Goal: Transaction & Acquisition: Purchase product/service

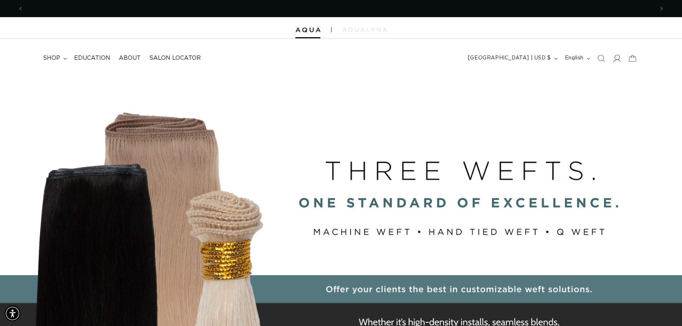
scroll to position [0, 1263]
click at [616, 58] on icon at bounding box center [617, 58] width 8 height 8
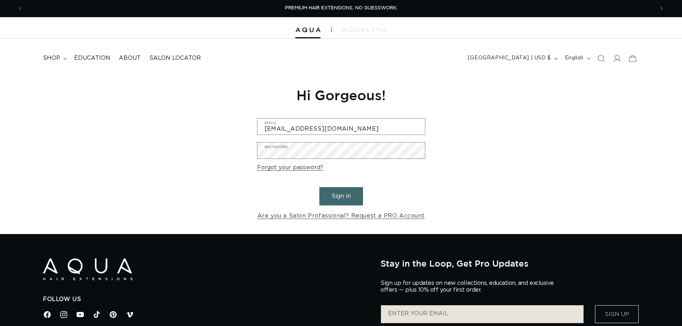
click at [355, 195] on button "Sign in" at bounding box center [341, 196] width 44 height 18
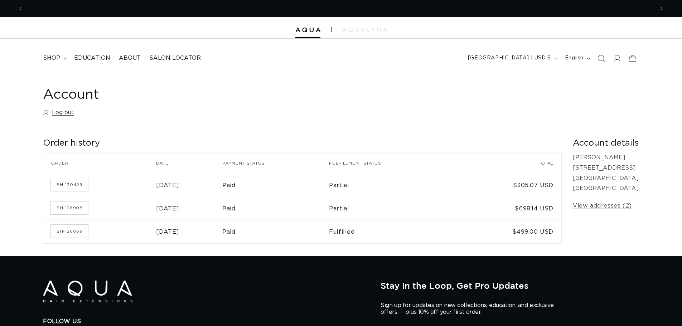
scroll to position [0, 631]
drag, startPoint x: 0, startPoint y: 0, endPoint x: 55, endPoint y: 58, distance: 79.5
click at [55, 58] on span "shop" at bounding box center [51, 58] width 17 height 8
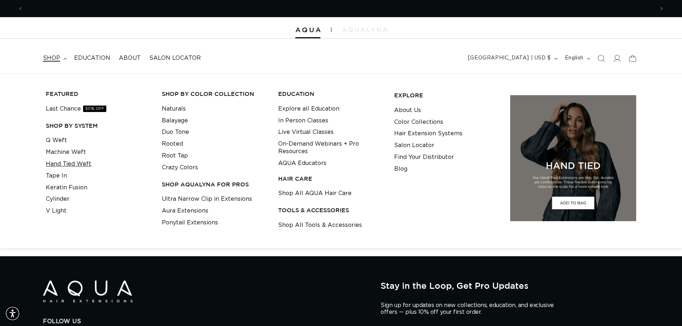
scroll to position [0, 0]
click at [80, 163] on link "Hand Tied Weft" at bounding box center [68, 164] width 45 height 12
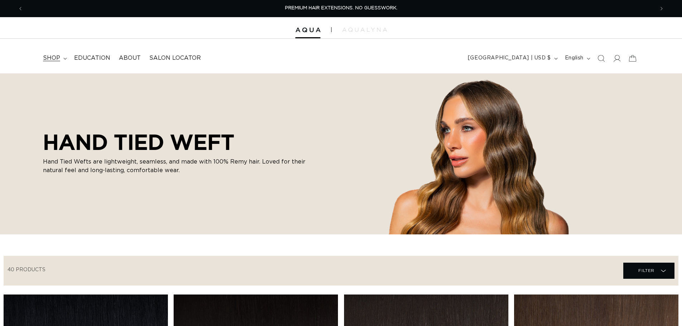
scroll to position [0, 631]
click at [65, 59] on icon at bounding box center [64, 59] width 3 height 2
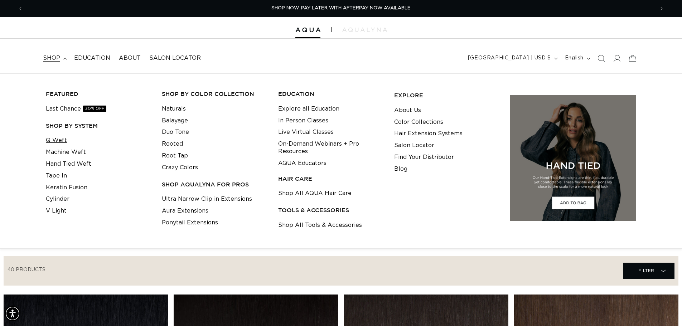
click at [60, 137] on link "Q Weft" at bounding box center [56, 141] width 21 height 12
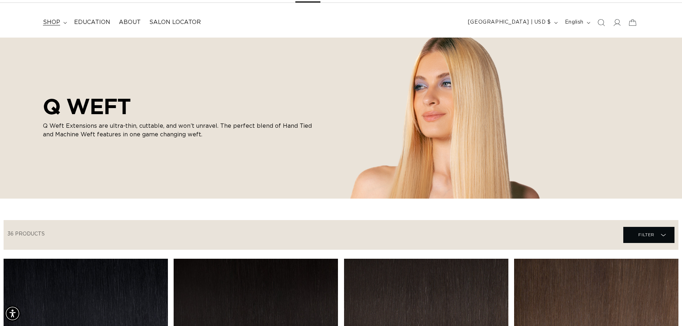
scroll to position [0, 631]
click at [62, 23] on summary "shop" at bounding box center [54, 22] width 31 height 16
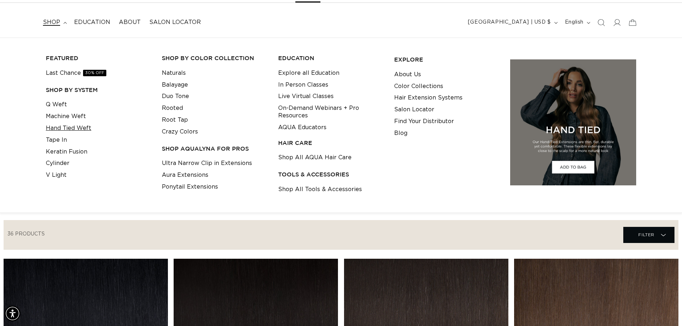
scroll to position [0, 0]
click at [72, 129] on link "Hand Tied Weft" at bounding box center [68, 128] width 45 height 12
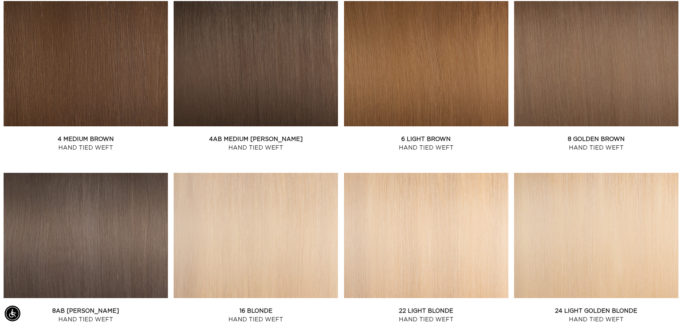
scroll to position [215, 0]
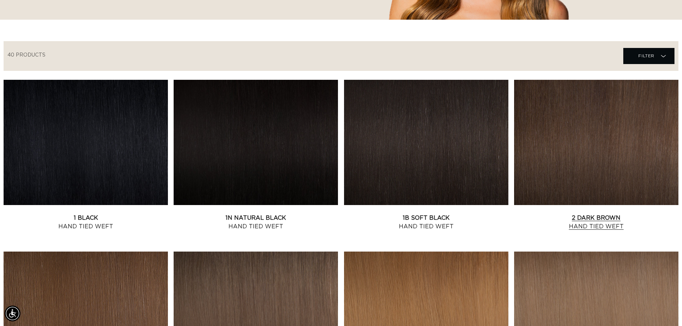
click at [558, 214] on link "2 Dark Brown Hand Tied Weft" at bounding box center [596, 222] width 164 height 17
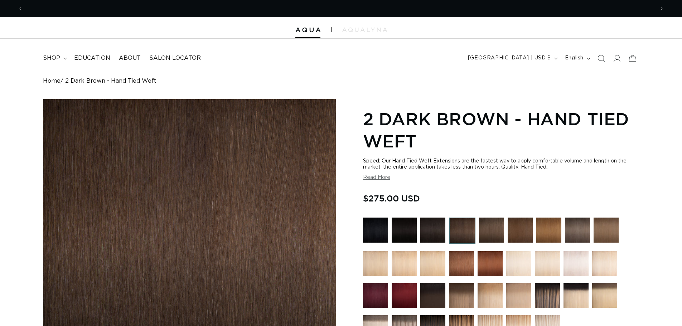
click at [430, 230] on img at bounding box center [432, 230] width 25 height 25
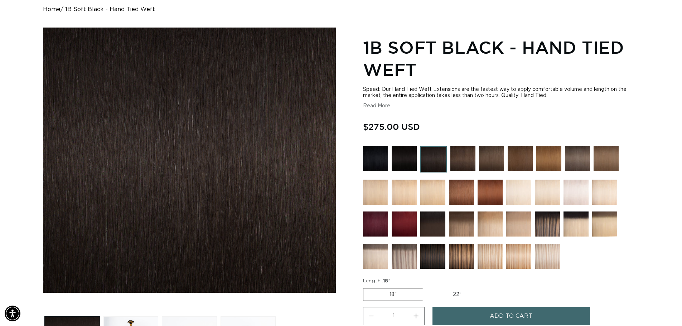
click at [459, 163] on img at bounding box center [462, 158] width 25 height 25
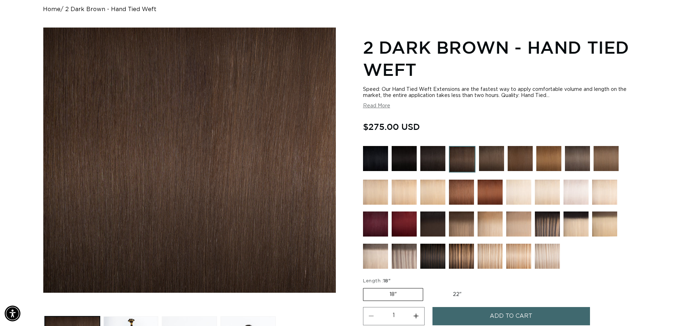
scroll to position [0, 1263]
click at [439, 158] on img at bounding box center [432, 158] width 25 height 25
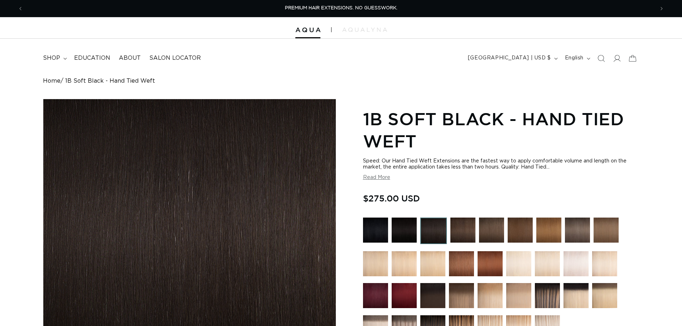
click at [462, 218] on img at bounding box center [462, 230] width 25 height 25
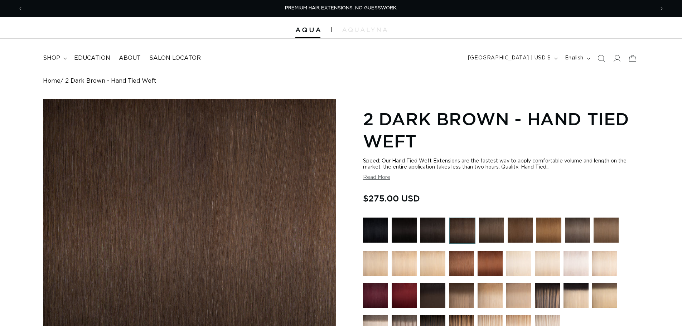
scroll to position [179, 0]
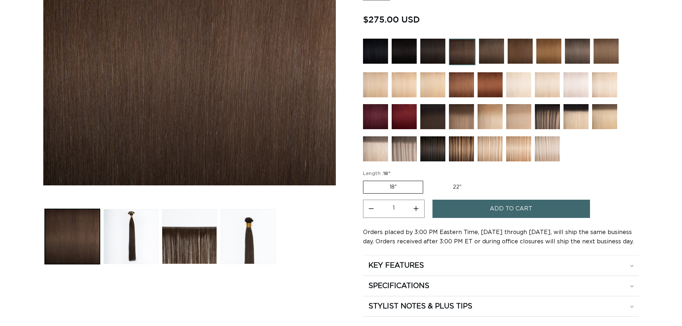
click at [452, 185] on label "22" Variant sold out or unavailable" at bounding box center [457, 187] width 61 height 12
click at [427, 180] on input "22" Variant sold out or unavailable" at bounding box center [427, 179] width 0 height 0
radio input "true"
click at [480, 214] on button "Add to cart" at bounding box center [512, 209] width 158 height 18
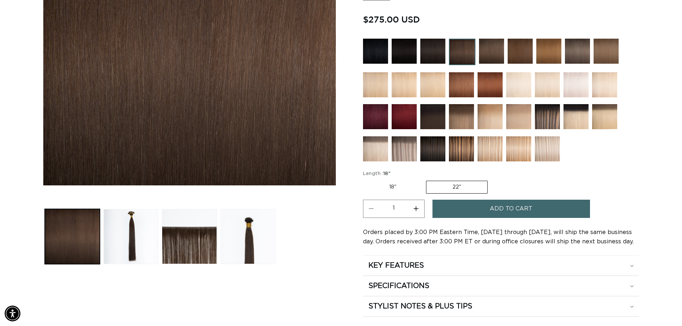
click at [489, 212] on button "Add to cart" at bounding box center [512, 209] width 158 height 18
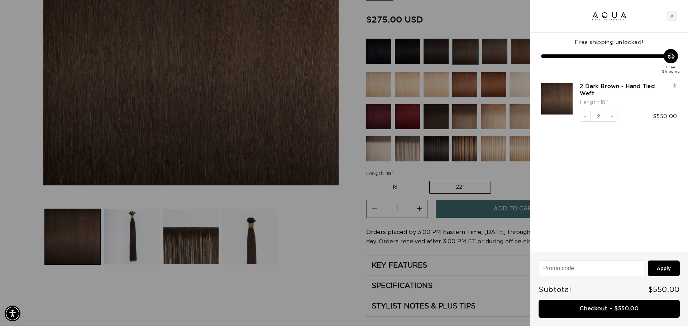
scroll to position [0, 1273]
click at [601, 153] on div "Free shipping unlocked! Free Shipping 2 Dark Brown - Hand Tied Weft Length : 18…" at bounding box center [609, 143] width 158 height 220
click at [623, 310] on link "Checkout • $550.00" at bounding box center [608, 309] width 141 height 18
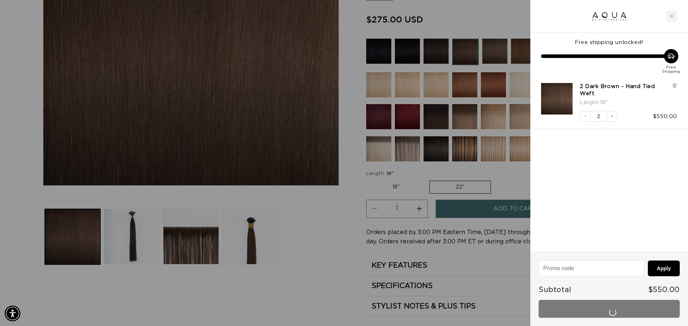
scroll to position [0, 637]
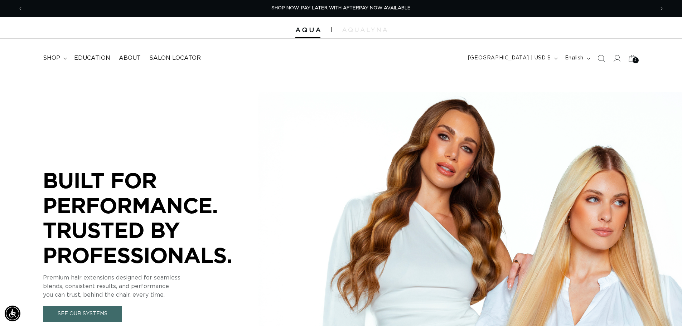
click at [629, 58] on icon at bounding box center [632, 58] width 17 height 17
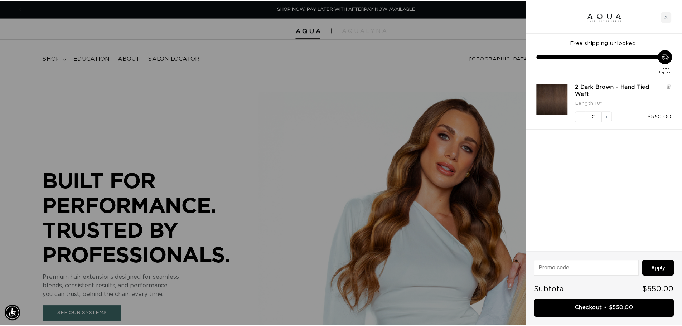
scroll to position [0, 637]
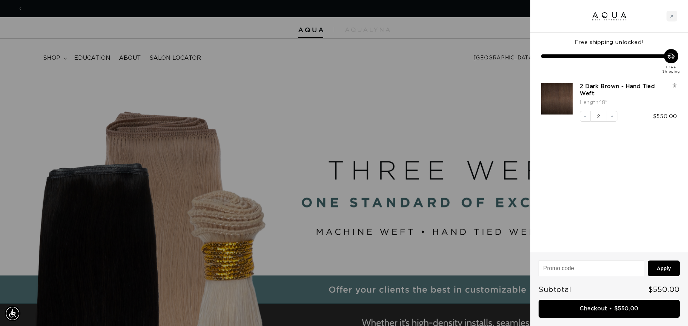
click at [447, 28] on div at bounding box center [344, 163] width 688 height 326
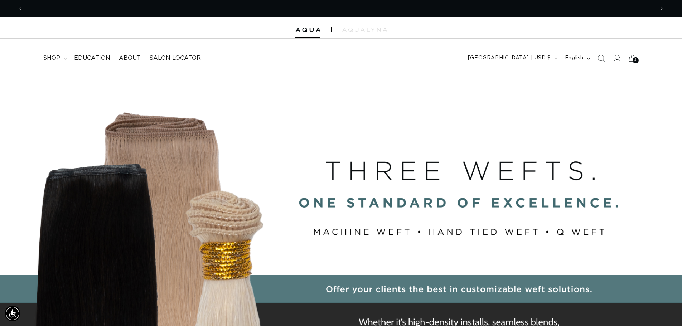
scroll to position [0, 1263]
click at [616, 58] on icon at bounding box center [617, 58] width 8 height 8
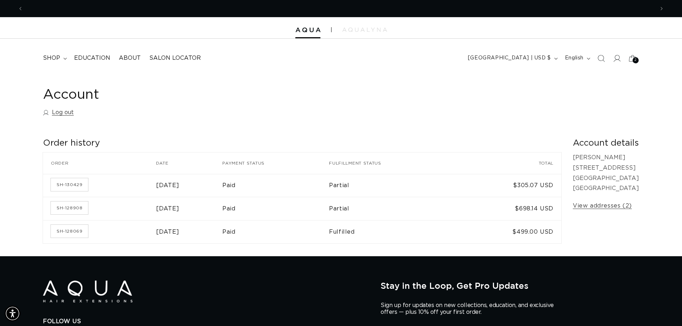
scroll to position [0, 631]
click at [270, 120] on div "Account Log out Order history Order history Order Date Payment status Fulfillme…" at bounding box center [341, 164] width 682 height 183
click at [222, 236] on td "[DATE]" at bounding box center [189, 231] width 66 height 23
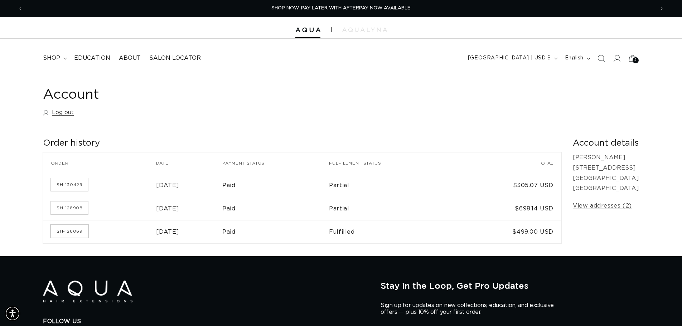
click at [67, 232] on link "SH-128069" at bounding box center [69, 231] width 37 height 13
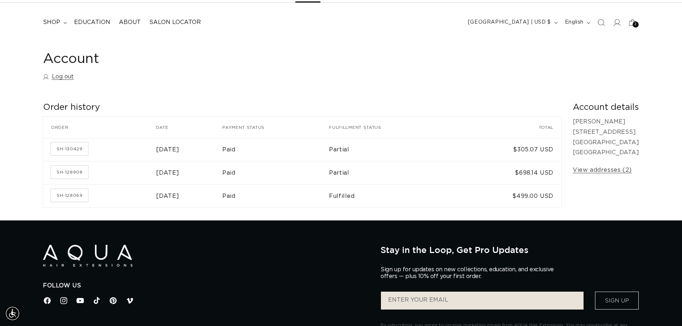
scroll to position [0, 1263]
